Goal: Task Accomplishment & Management: Use online tool/utility

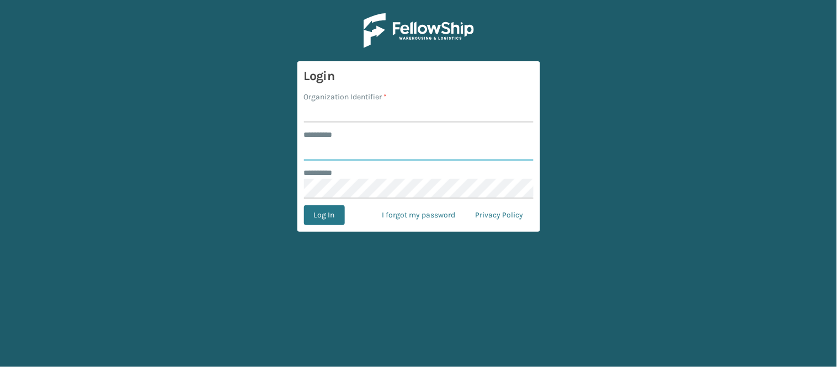
type input "******"
type input "WindGap"
click at [337, 217] on button "Log In" at bounding box center [324, 215] width 41 height 20
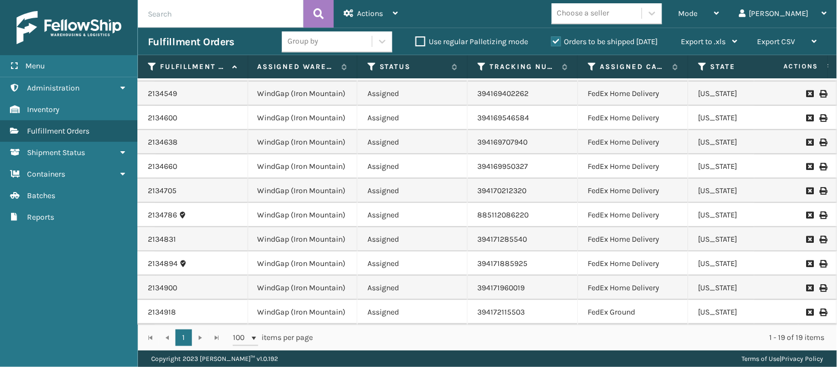
scroll to position [224, 240]
click at [698, 13] on span "Mode" at bounding box center [688, 13] width 19 height 9
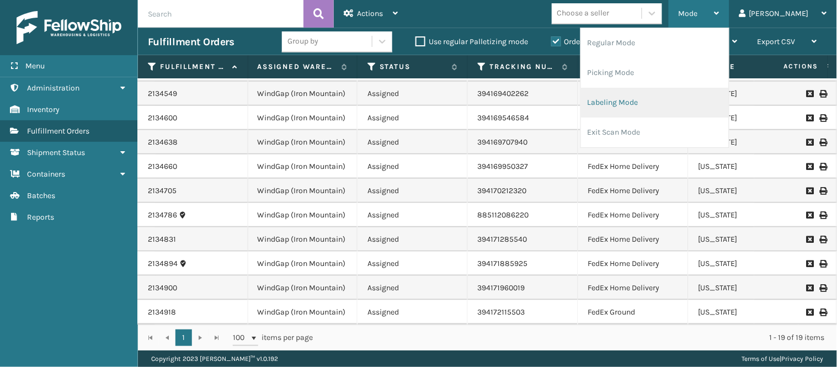
click at [695, 96] on li "Labeling Mode" at bounding box center [655, 103] width 148 height 30
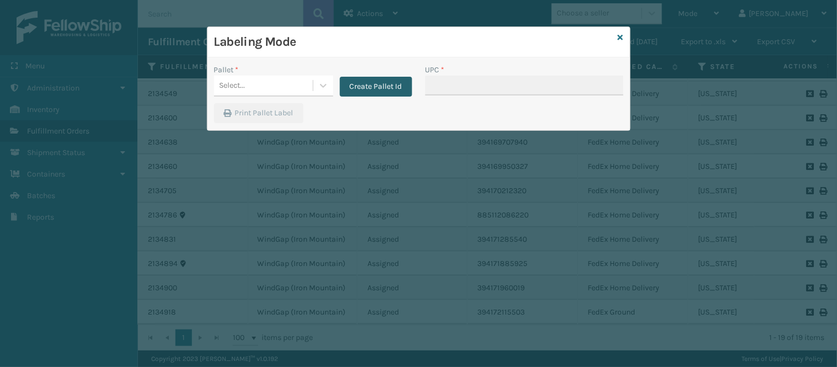
click at [371, 94] on button "Create Pallet Id" at bounding box center [376, 87] width 72 height 20
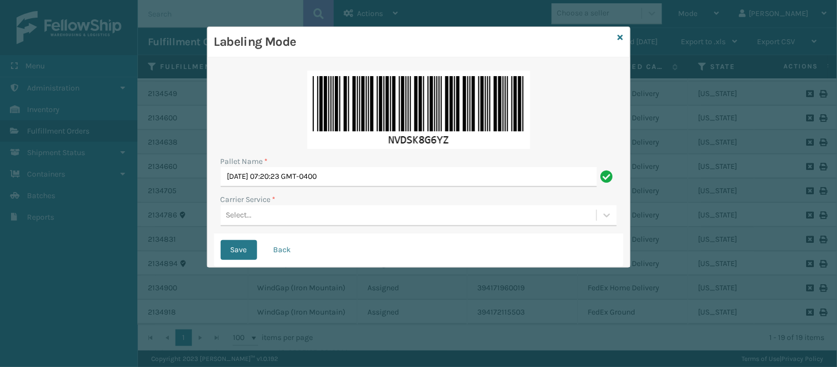
scroll to position [0, 0]
click at [274, 215] on div "Select..." at bounding box center [409, 215] width 376 height 18
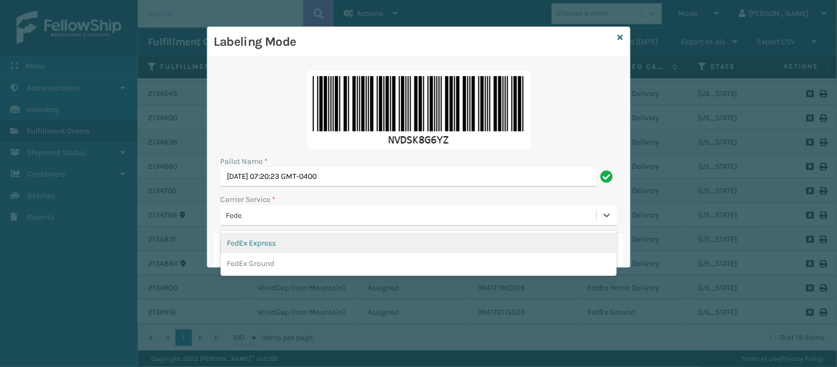
type input "Fedex"
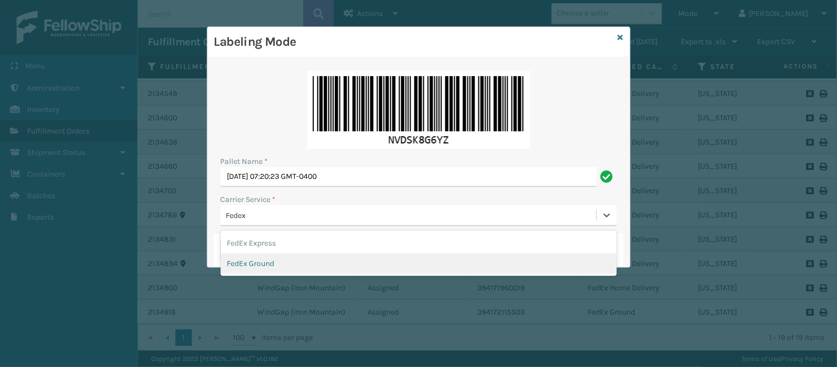
click at [279, 262] on div "FedEx Ground" at bounding box center [419, 263] width 396 height 20
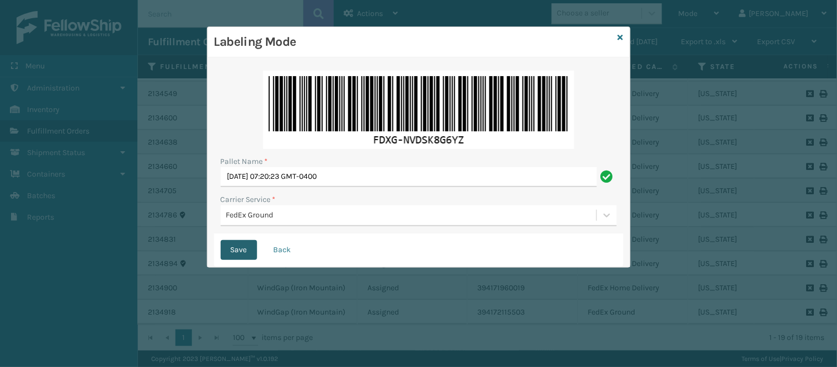
click at [238, 258] on button "Save" at bounding box center [239, 250] width 36 height 20
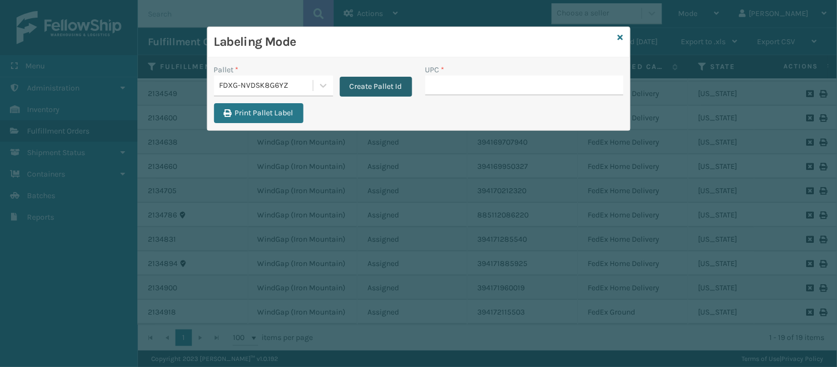
click at [361, 90] on button "Create Pallet Id" at bounding box center [376, 87] width 72 height 20
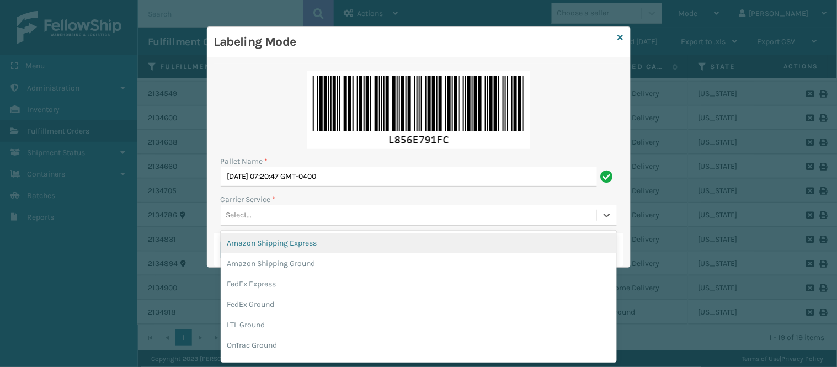
click at [278, 211] on div "Select..." at bounding box center [409, 215] width 376 height 18
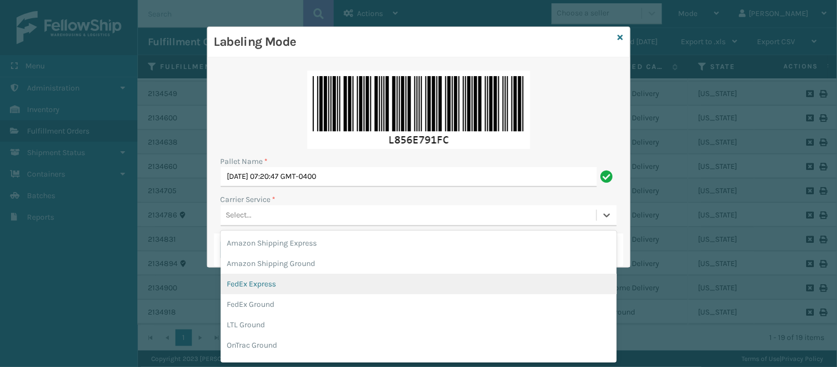
scroll to position [96, 0]
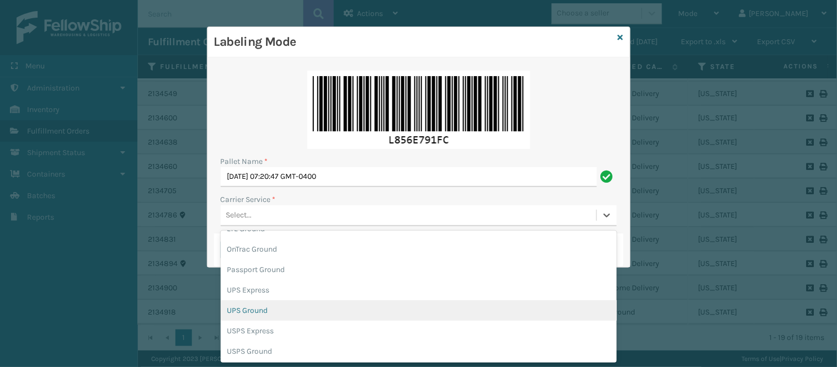
click at [307, 313] on div "UPS Ground" at bounding box center [419, 310] width 396 height 20
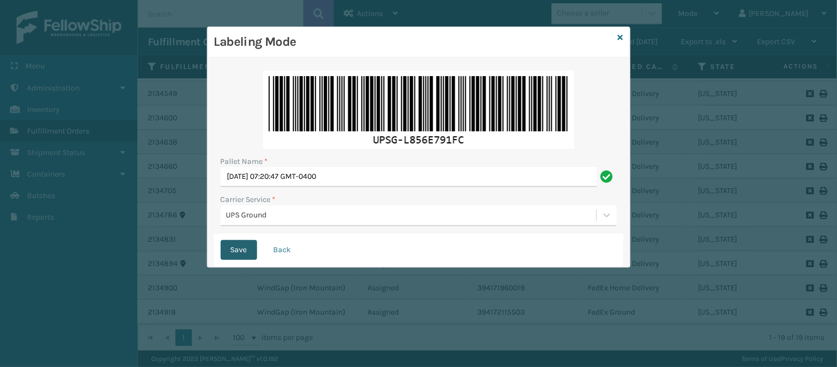
click at [228, 251] on button "Save" at bounding box center [239, 250] width 36 height 20
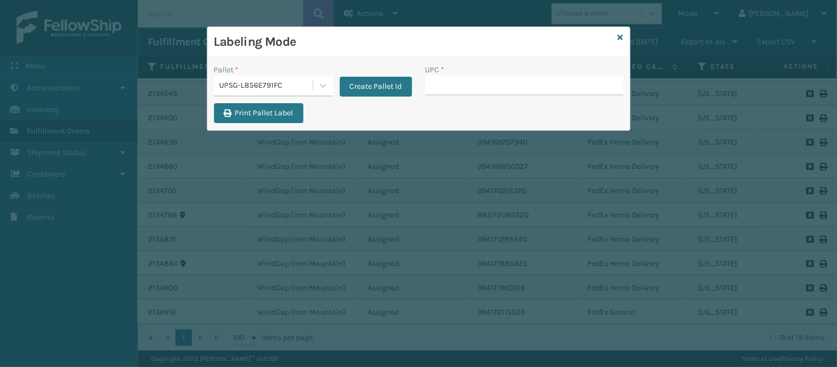
click at [616, 37] on div "Labeling Mode" at bounding box center [419, 42] width 423 height 30
click at [620, 36] on icon at bounding box center [621, 38] width 6 height 8
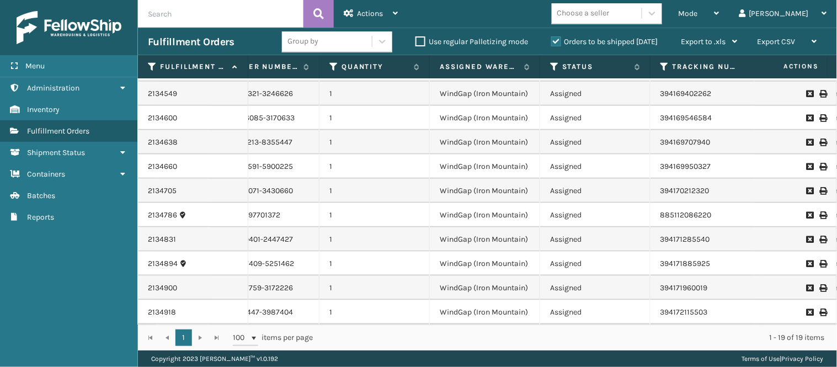
scroll to position [224, 73]
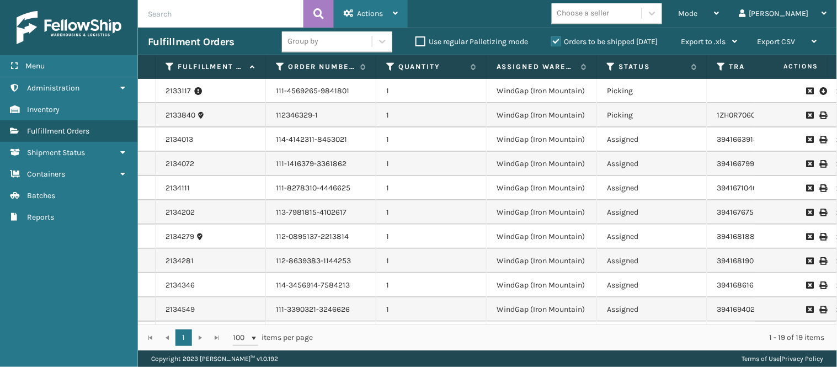
click at [390, 20] on div "Actions" at bounding box center [371, 14] width 54 height 28
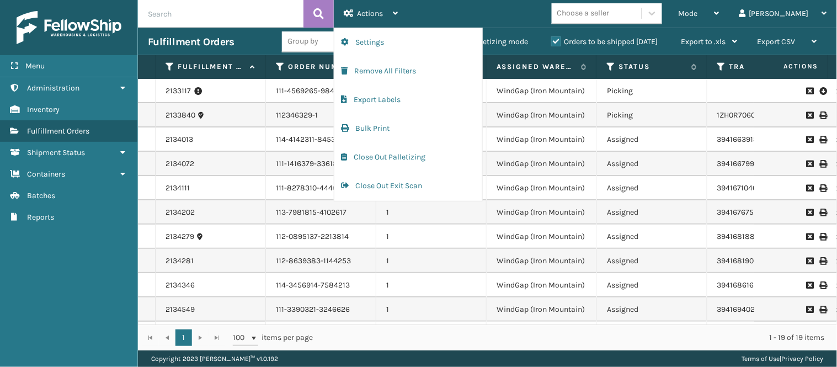
click at [448, 18] on div "Mode Regular Mode Picking Mode Labeling Mode Exit Scan Mode Choose a seller [PE…" at bounding box center [622, 14] width 429 height 28
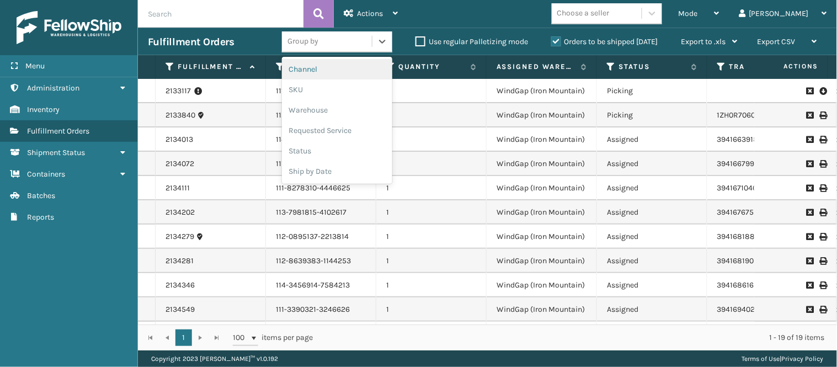
click at [355, 42] on div "Group by" at bounding box center [327, 42] width 90 height 18
click at [338, 87] on div "SKU" at bounding box center [337, 89] width 110 height 20
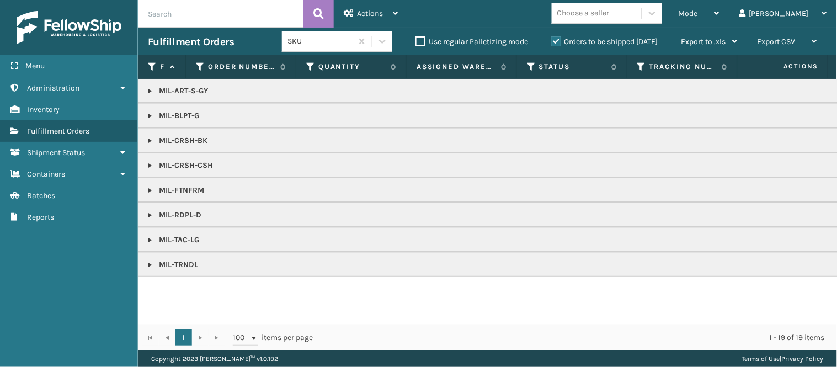
click at [150, 266] on link at bounding box center [150, 264] width 9 height 9
click at [152, 241] on link at bounding box center [150, 240] width 9 height 9
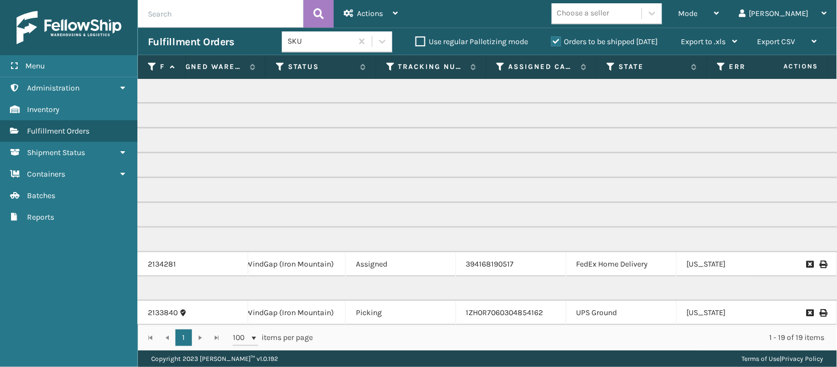
scroll to position [0, 300]
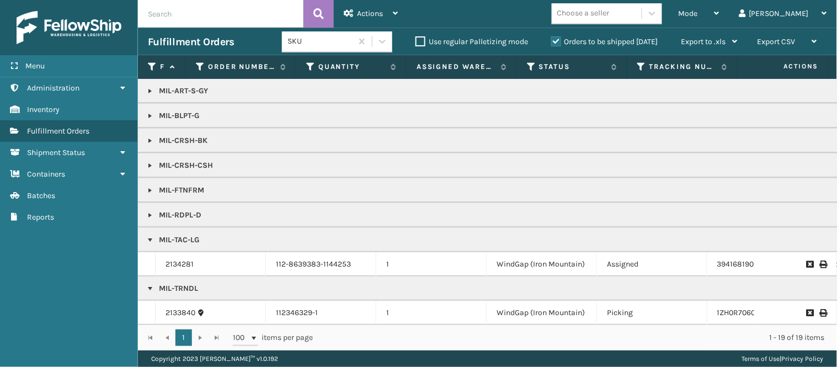
click at [152, 287] on link at bounding box center [150, 288] width 9 height 9
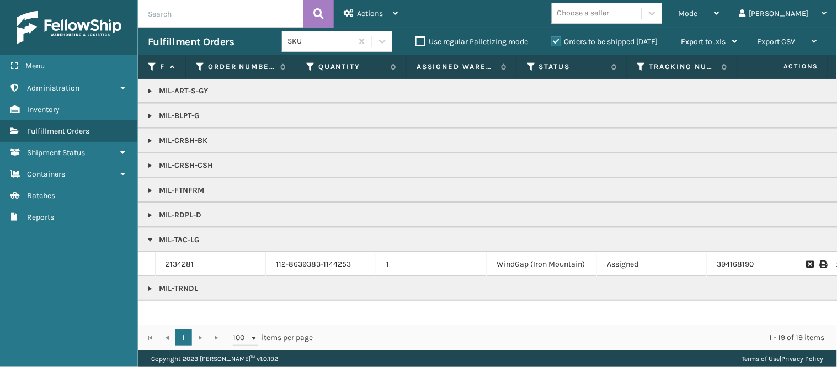
click at [149, 217] on link at bounding box center [150, 215] width 9 height 9
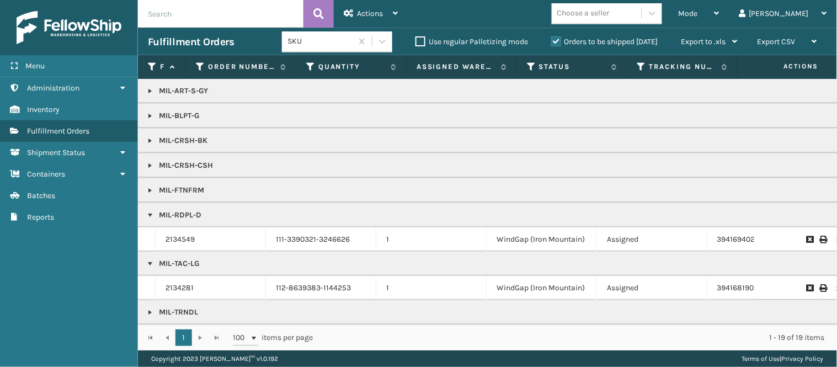
click at [146, 188] on link at bounding box center [150, 190] width 9 height 9
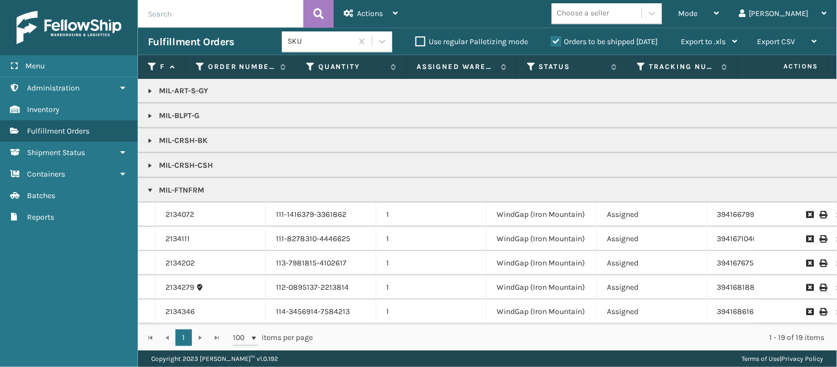
click at [149, 166] on link at bounding box center [150, 165] width 9 height 9
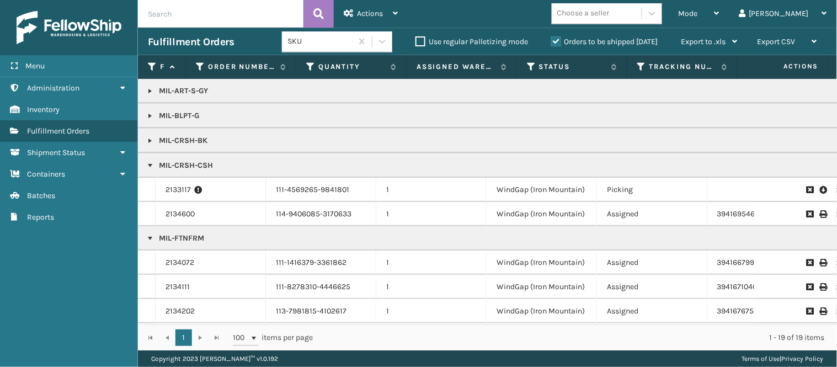
click at [151, 138] on link at bounding box center [150, 140] width 9 height 9
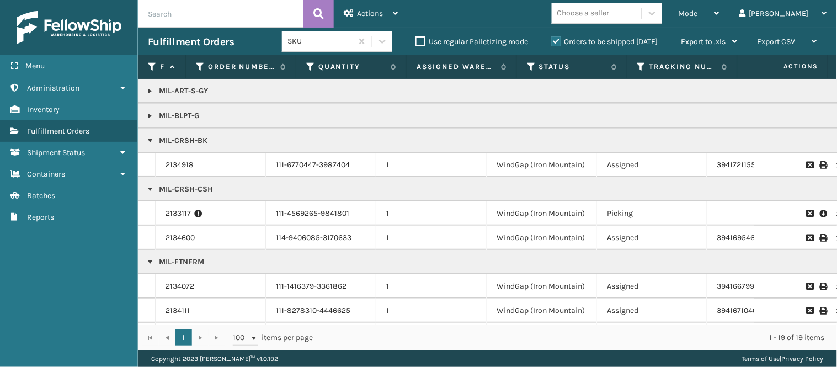
click at [152, 111] on link at bounding box center [150, 115] width 9 height 9
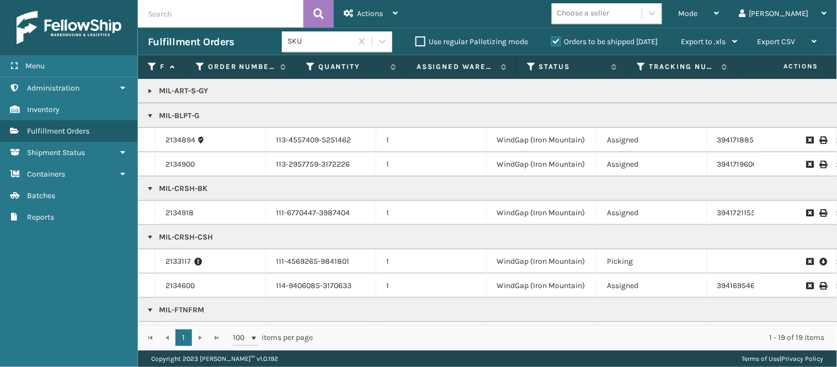
click at [151, 94] on link at bounding box center [150, 91] width 9 height 9
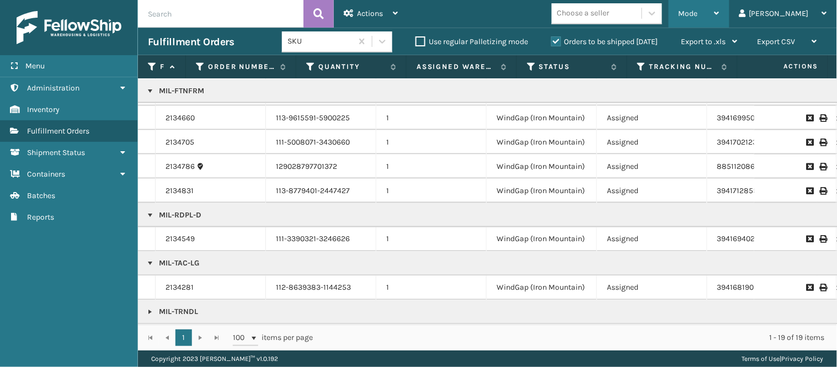
click at [698, 18] on span "Mode" at bounding box center [688, 13] width 19 height 9
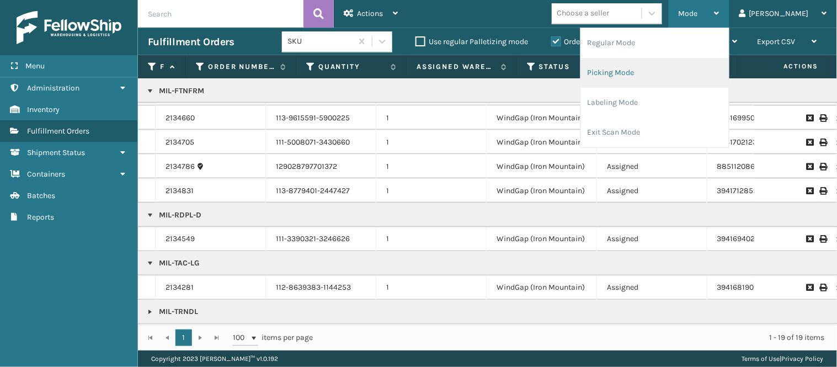
click at [709, 68] on li "Picking Mode" at bounding box center [655, 73] width 148 height 30
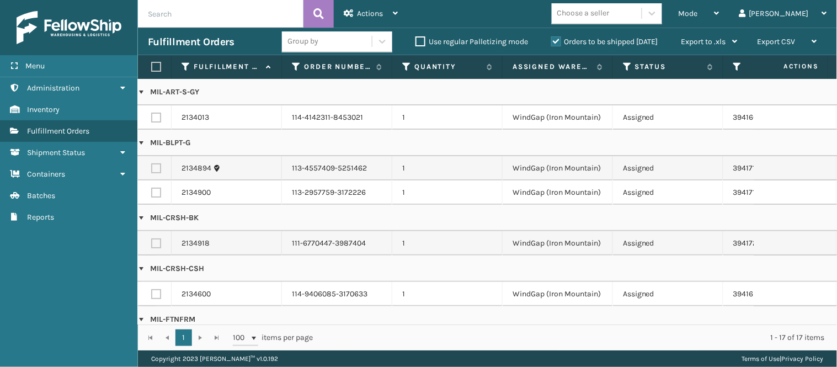
scroll to position [0, 124]
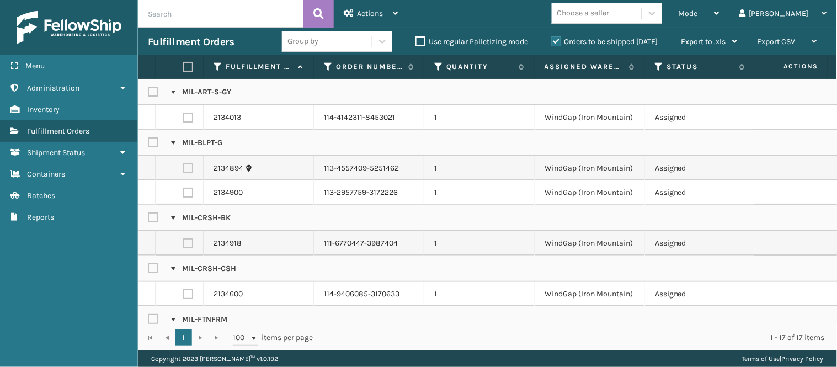
click at [152, 92] on label at bounding box center [154, 91] width 13 height 9
click at [148, 92] on input "checkbox" at bounding box center [148, 89] width 1 height 7
checkbox input "true"
click at [149, 142] on label at bounding box center [154, 142] width 13 height 9
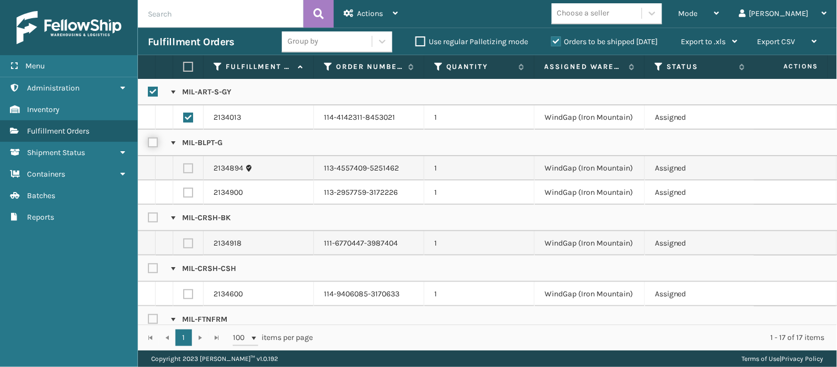
click at [148, 142] on input "checkbox" at bounding box center [148, 139] width 1 height 7
checkbox input "true"
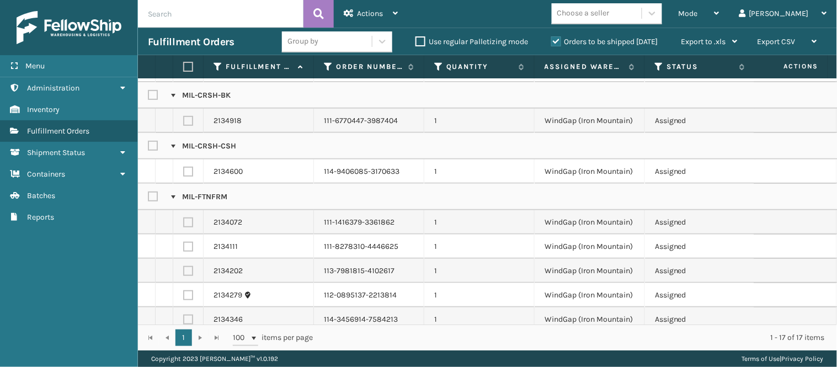
click at [155, 147] on label at bounding box center [154, 145] width 13 height 9
click at [148, 147] on input "checkbox" at bounding box center [148, 143] width 1 height 7
checkbox input "true"
click at [150, 96] on label at bounding box center [154, 95] width 13 height 9
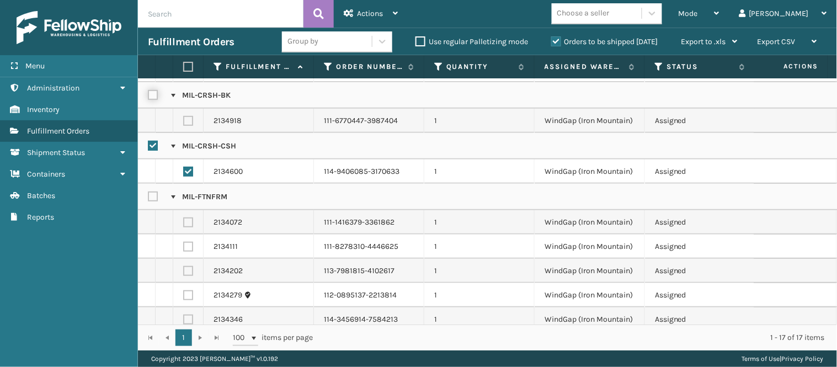
click at [148, 96] on input "checkbox" at bounding box center [148, 92] width 1 height 7
checkbox input "true"
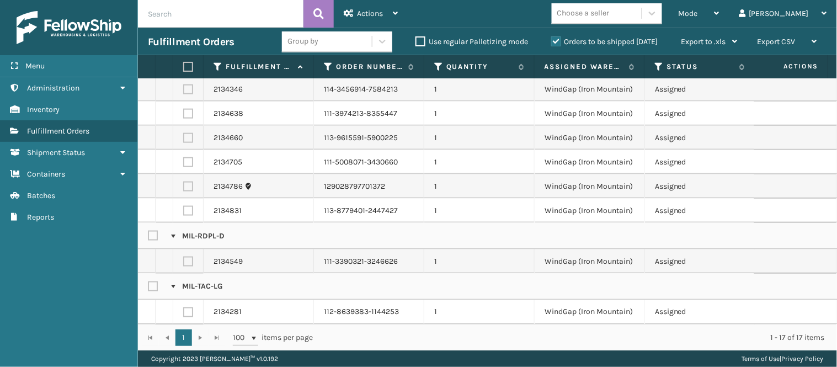
click at [151, 231] on label at bounding box center [154, 235] width 13 height 9
click at [148, 230] on input "checkbox" at bounding box center [148, 233] width 1 height 7
checkbox input "true"
click at [151, 282] on label at bounding box center [154, 286] width 13 height 9
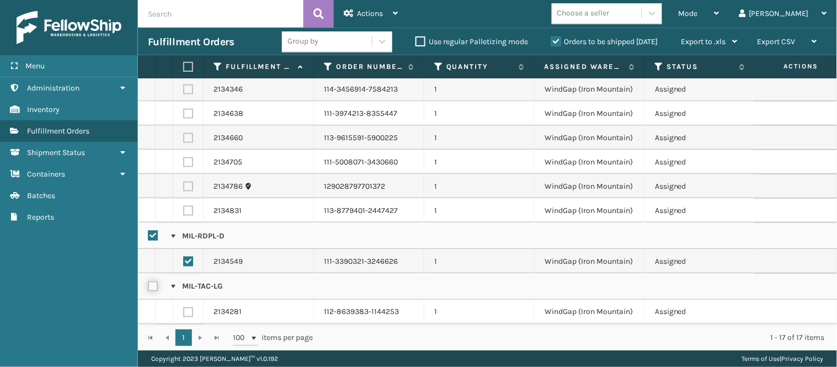
click at [148, 280] on input "checkbox" at bounding box center [148, 283] width 1 height 7
checkbox input "true"
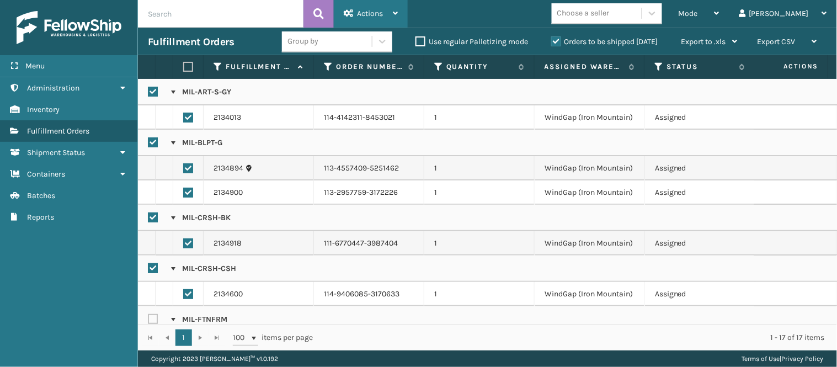
click at [376, 14] on span "Actions" at bounding box center [370, 13] width 26 height 9
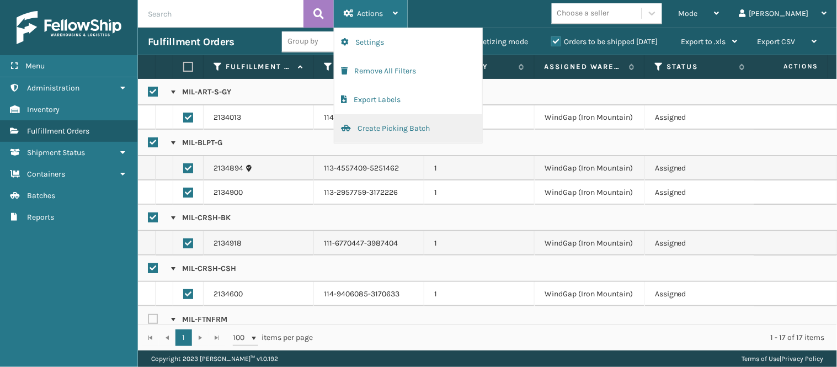
click at [395, 129] on button "Create Picking Batch" at bounding box center [408, 128] width 148 height 29
